Goal: Information Seeking & Learning: Learn about a topic

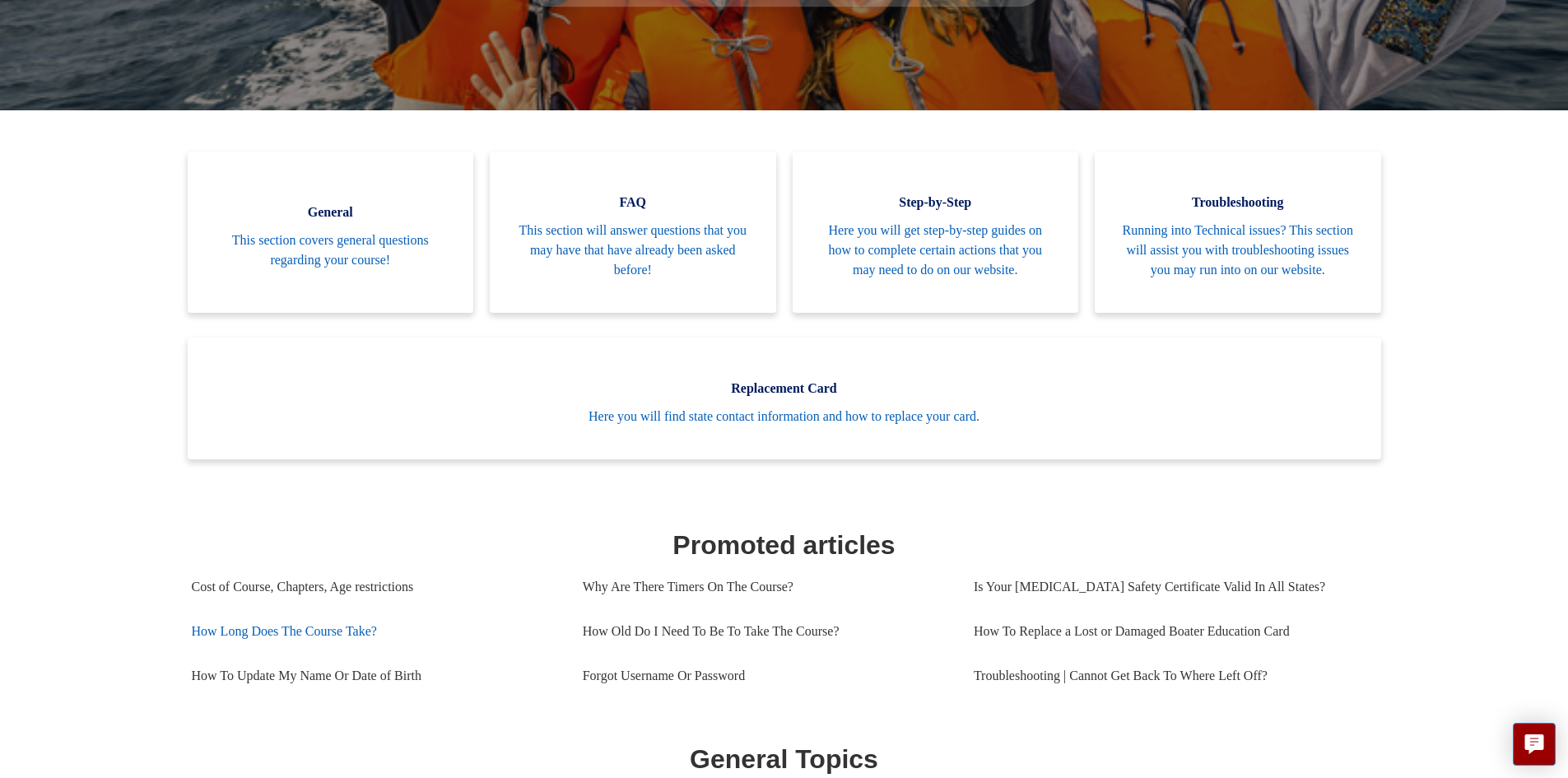
scroll to position [165, 0]
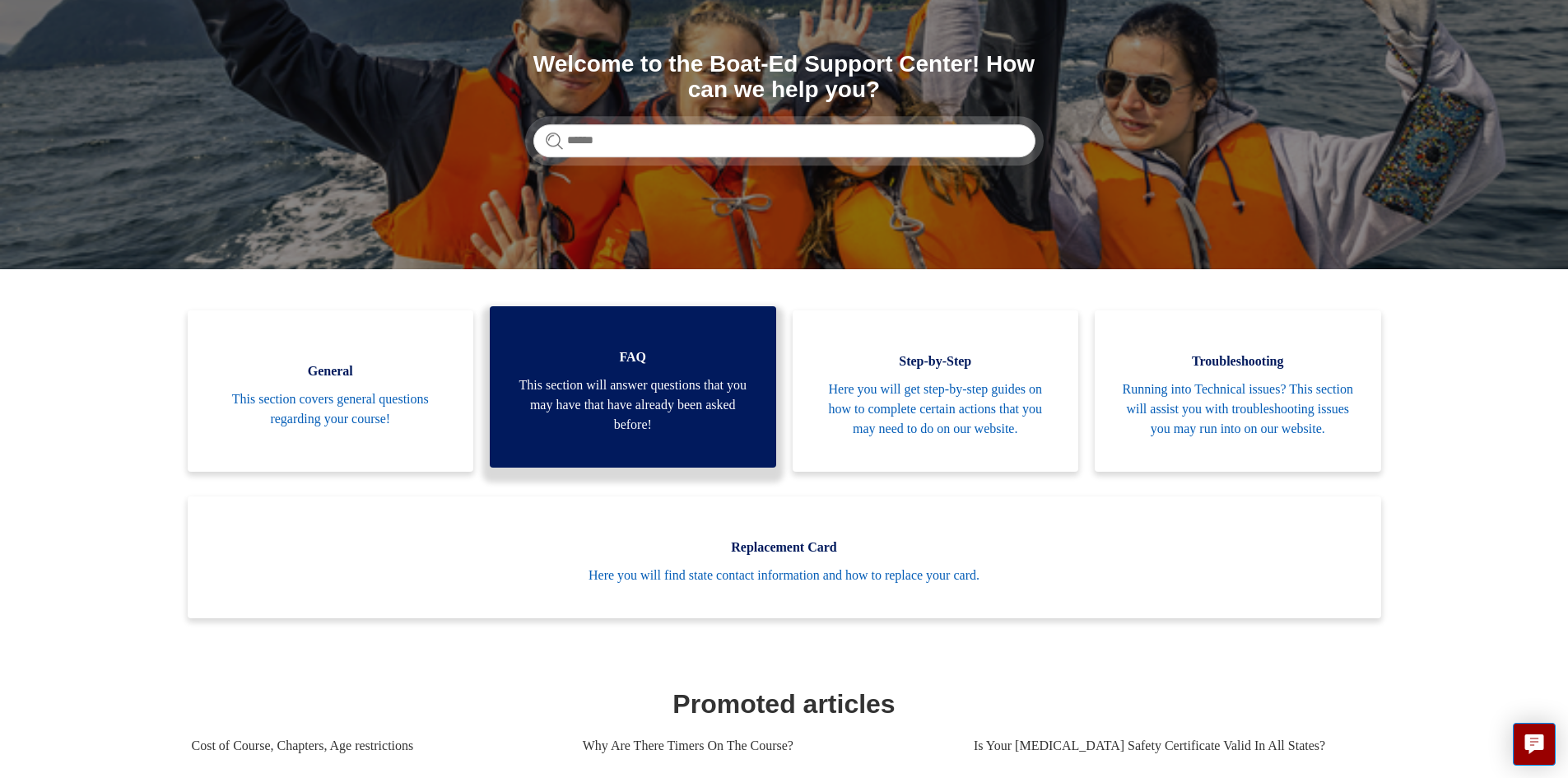
click at [623, 416] on span "This section will answer questions that you may have that have already been ask…" at bounding box center [633, 405] width 237 height 59
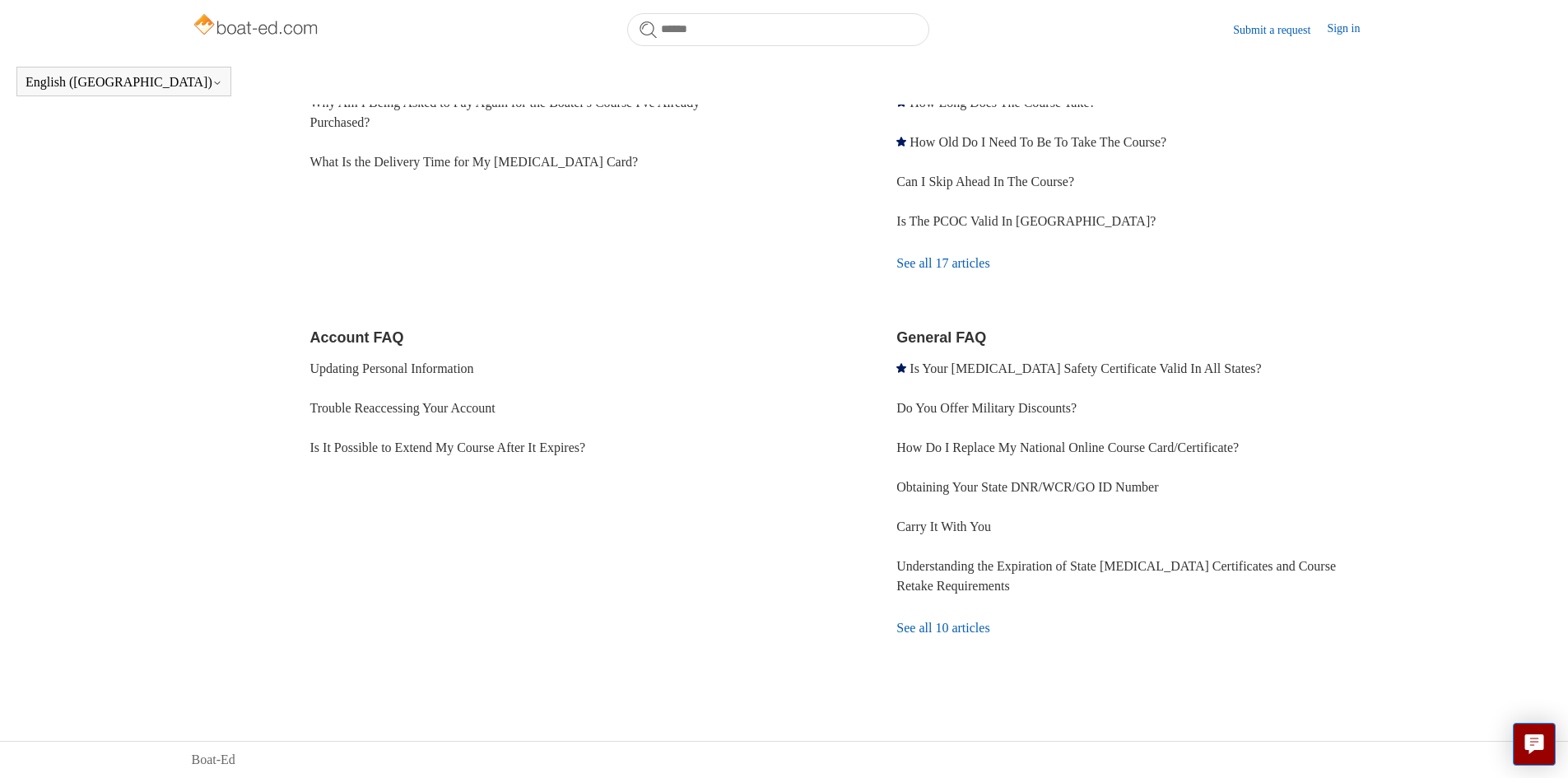
scroll to position [333, 0]
click at [973, 626] on link "See all 10 articles" at bounding box center [1136, 628] width 480 height 45
